Goal: Information Seeking & Learning: Learn about a topic

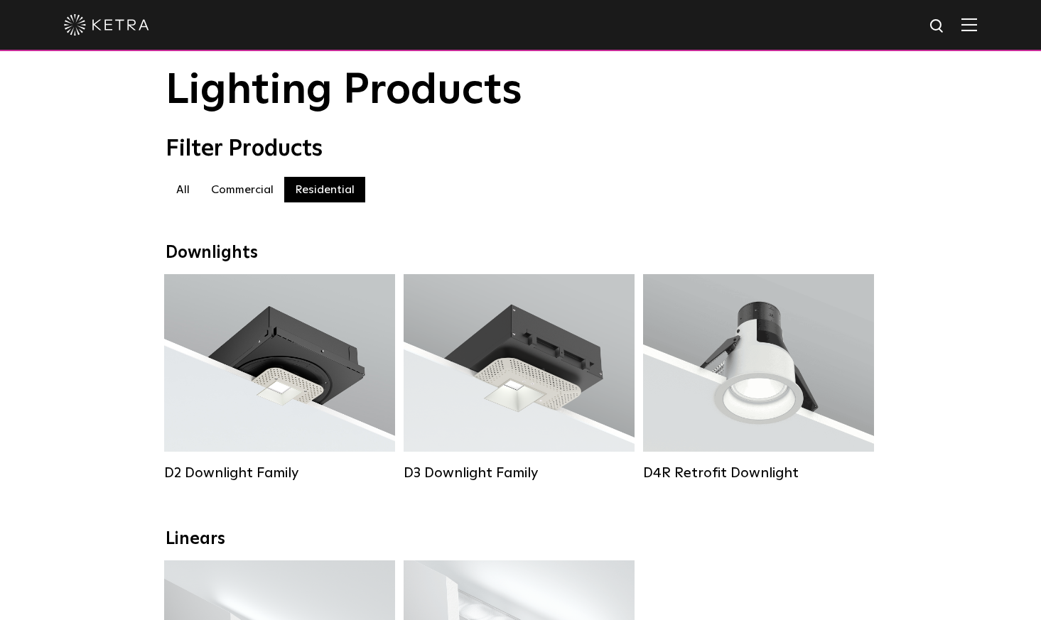
scroll to position [71, 0]
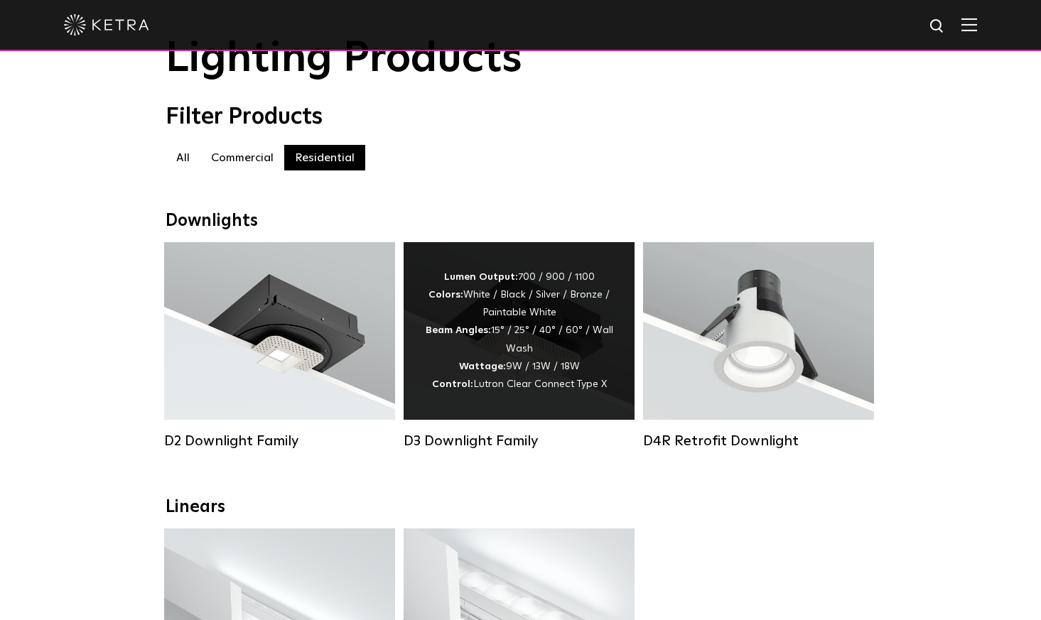
click at [502, 349] on div "Lumen Output: 700 / 900 / 1100 Colors: White / Black / Silver / Bronze / Painta…" at bounding box center [519, 331] width 188 height 125
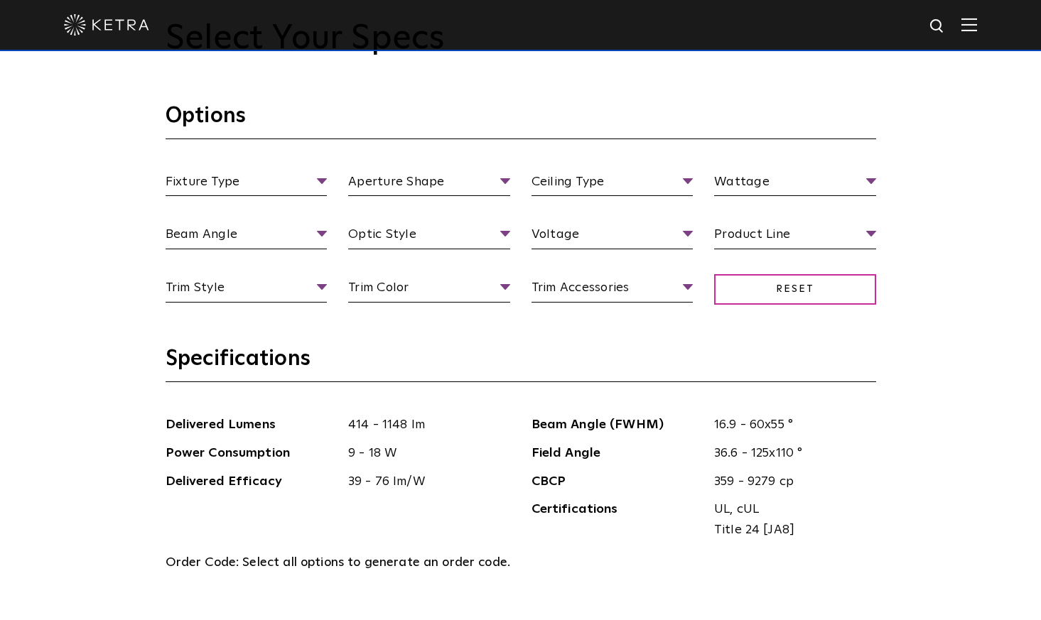
scroll to position [1421, 0]
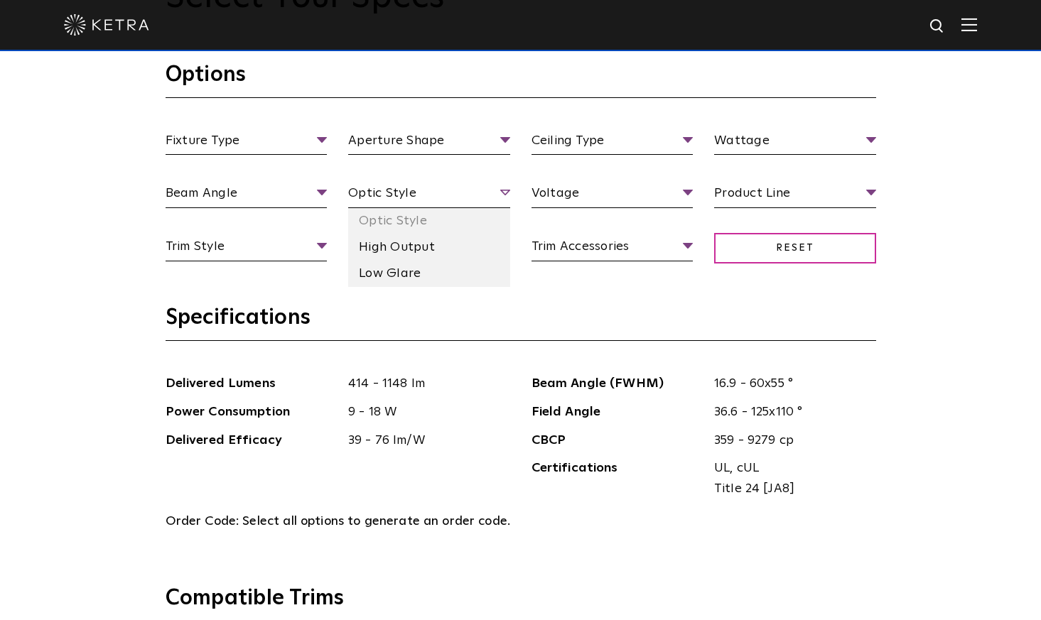
click at [504, 192] on span "Optic Style" at bounding box center [429, 195] width 162 height 25
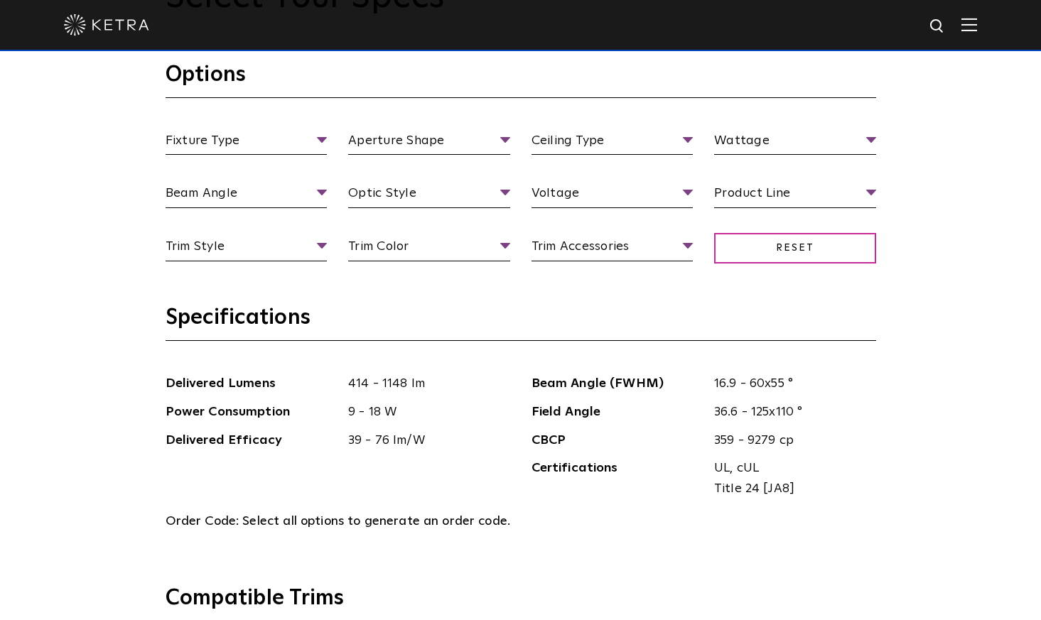
click at [499, 291] on section "Options Fixture Type Fixture Type Adjustable Fixed Wall Wash Aperture Shape Ape…" at bounding box center [521, 182] width 710 height 243
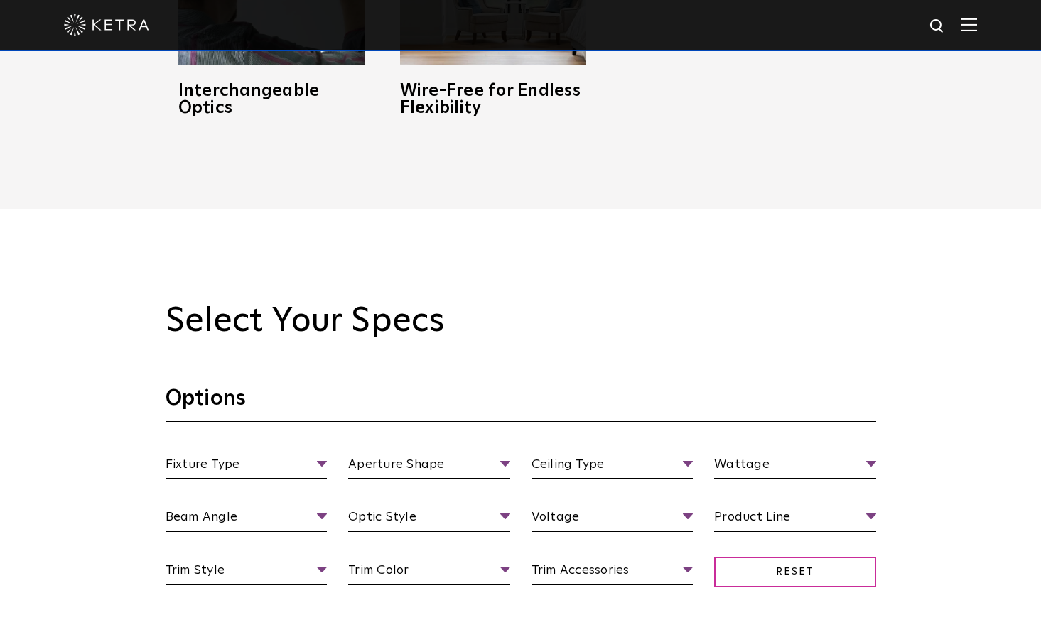
scroll to position [772, 0]
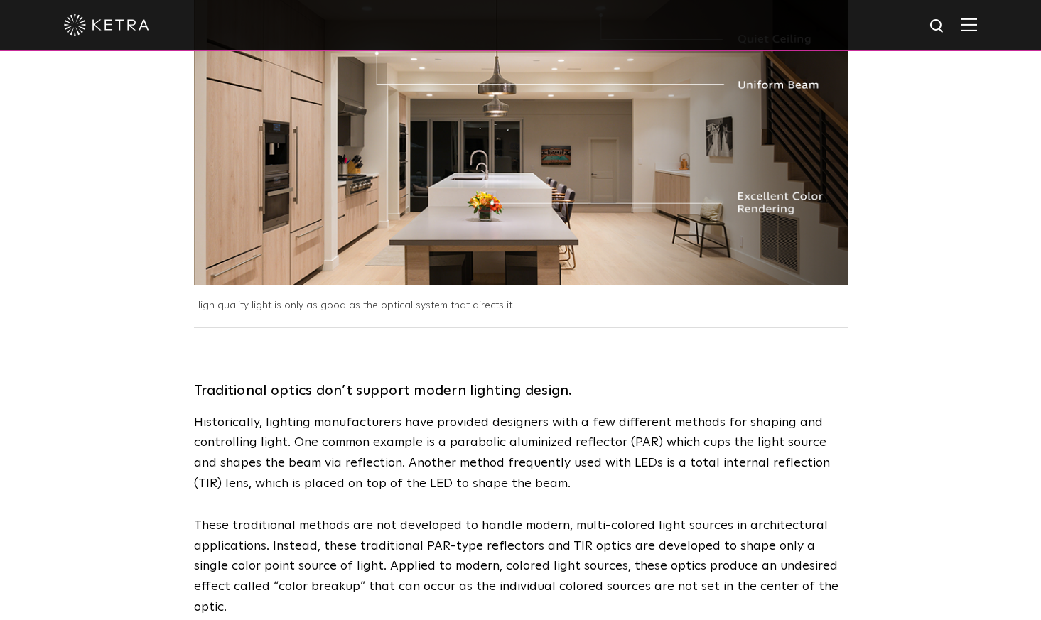
scroll to position [710, 0]
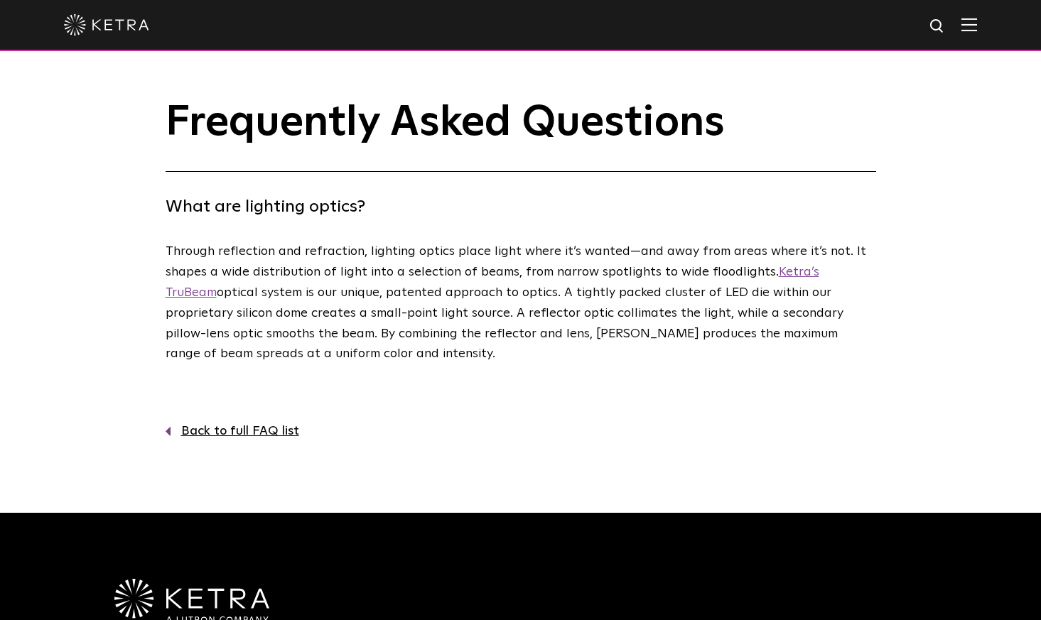
click at [803, 276] on link "Ketra’s TruBeam" at bounding box center [493, 282] width 654 height 33
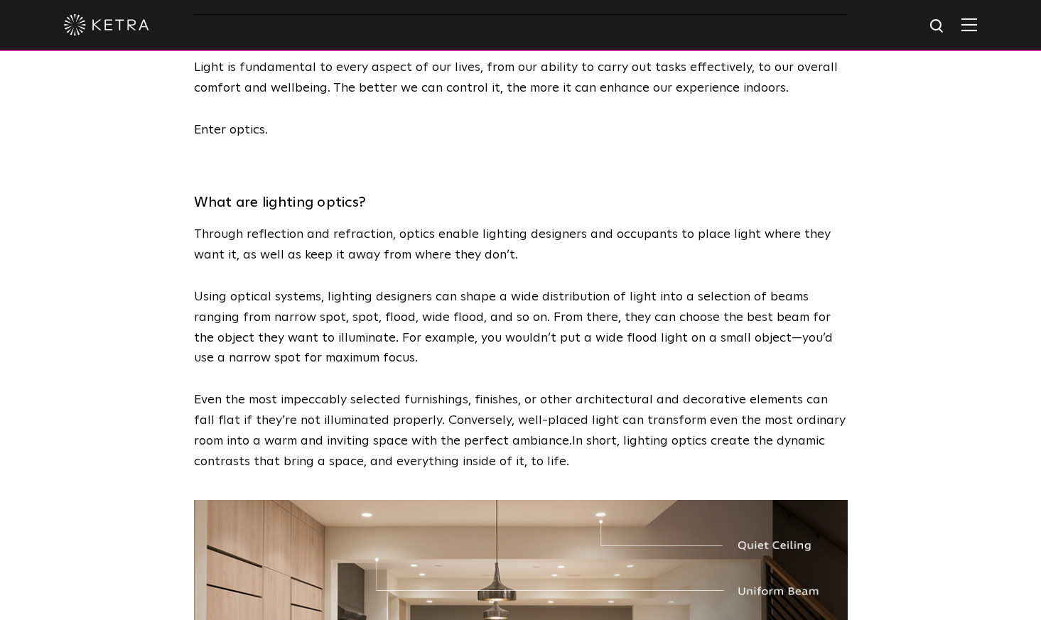
scroll to position [142, 0]
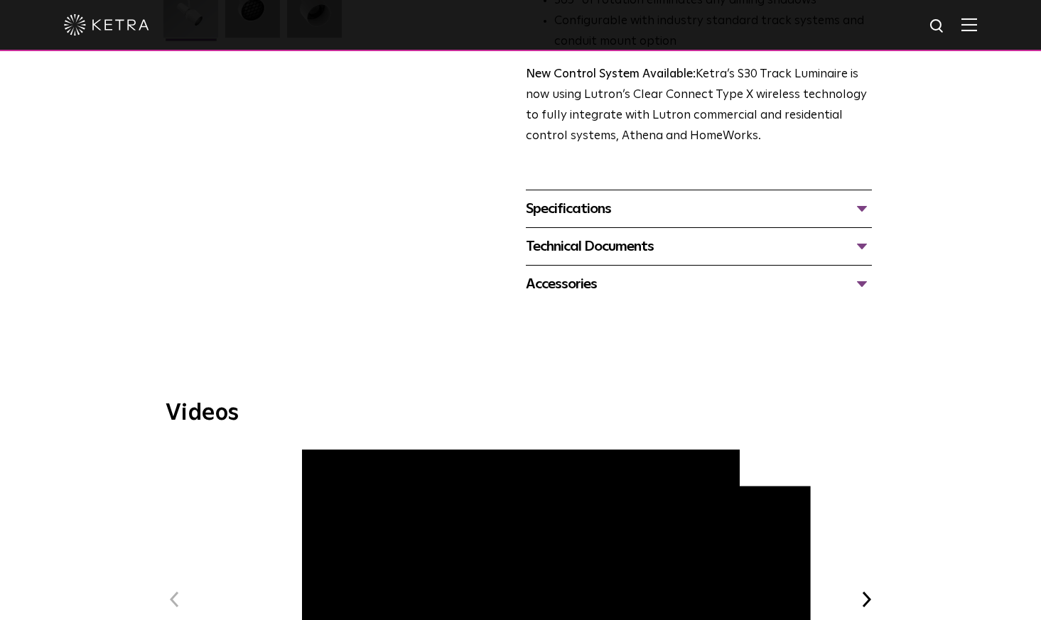
scroll to position [497, 0]
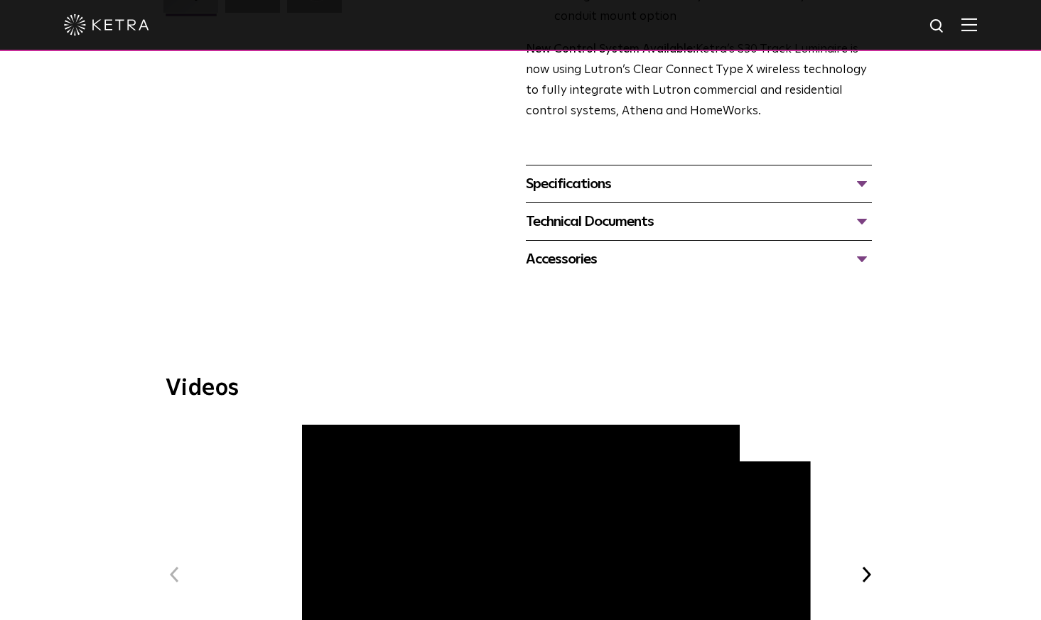
click at [857, 173] on div "Specifications" at bounding box center [699, 184] width 346 height 23
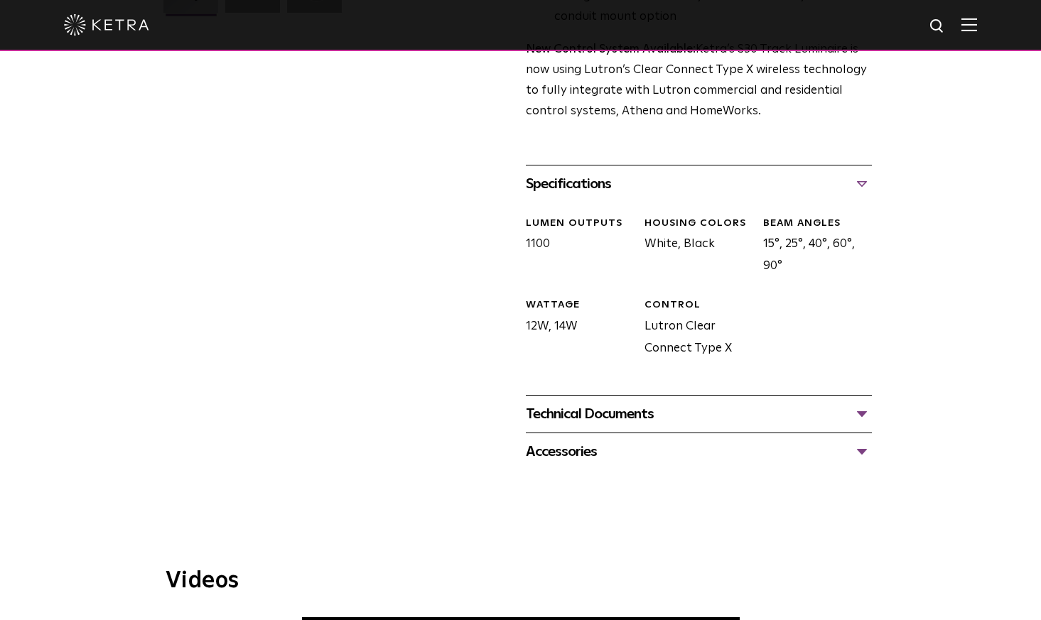
click at [858, 403] on div "Technical Documents" at bounding box center [699, 414] width 346 height 23
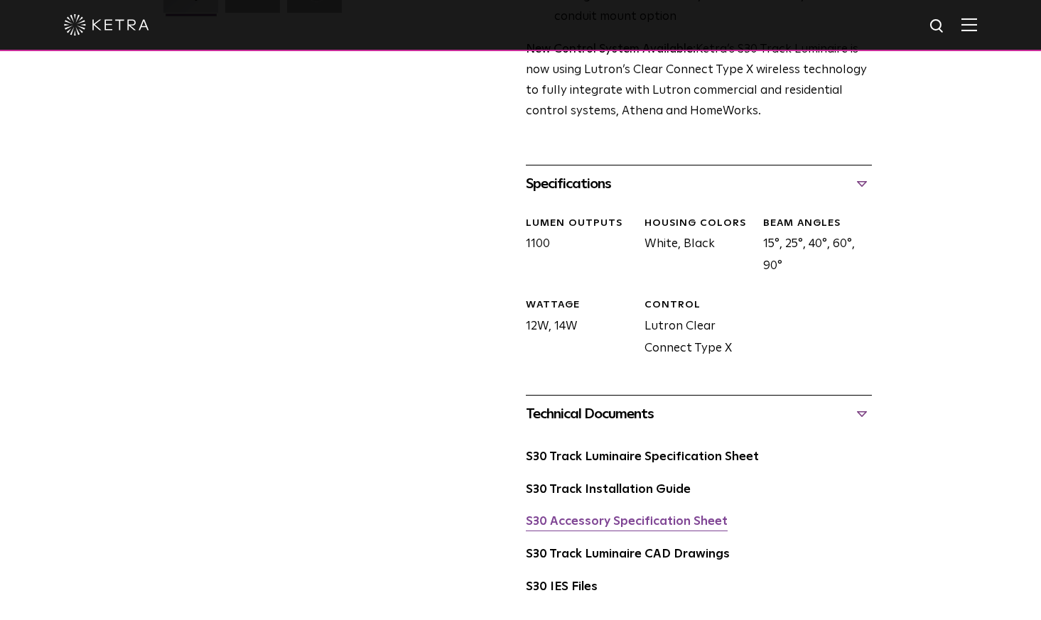
click at [677, 516] on link "S30 Accessory Specification Sheet" at bounding box center [627, 522] width 202 height 12
